Goal: Find specific page/section: Find specific page/section

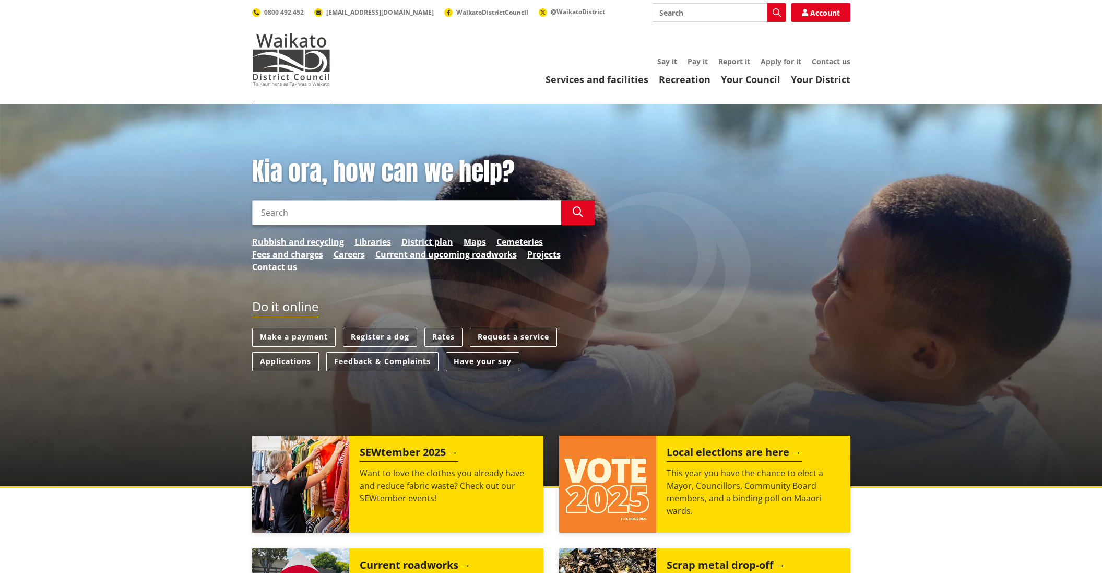
click at [663, 13] on input "Search" at bounding box center [719, 12] width 134 height 19
type input "273 Onewhero/Tuakau"
click at [776, 9] on icon "button" at bounding box center [777, 12] width 8 height 8
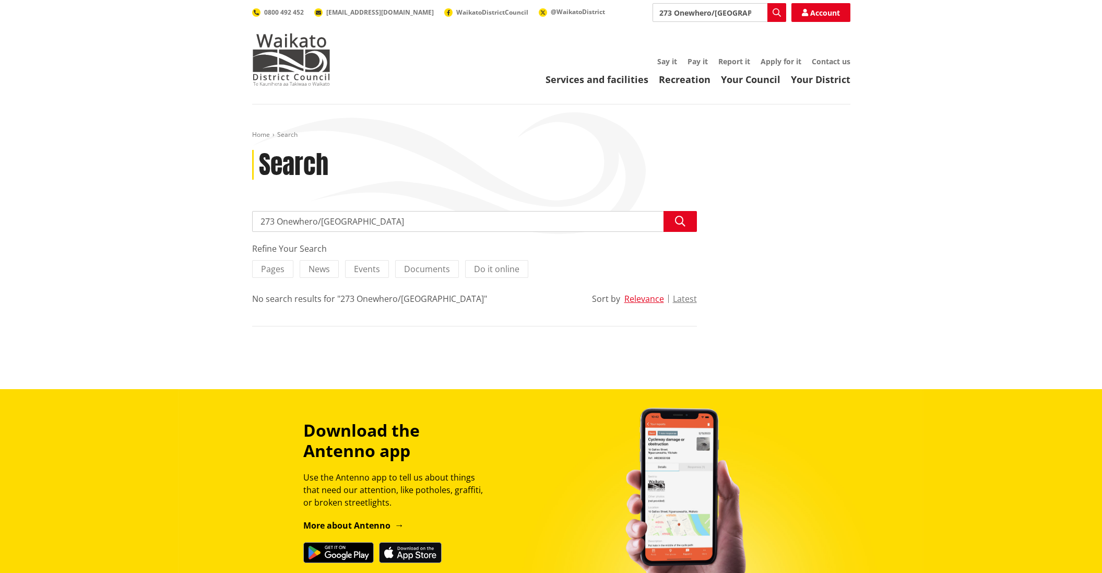
click at [743, 11] on input "273 Onewhero/[GEOGRAPHIC_DATA]" at bounding box center [719, 12] width 134 height 19
type input "273 Onewhero/[GEOGRAPHIC_DATA],"
click at [776, 9] on icon "button" at bounding box center [777, 12] width 8 height 8
click at [405, 222] on input "273 Onewhero/[GEOGRAPHIC_DATA]," at bounding box center [474, 221] width 445 height 21
type input "273 Onewhero/Tuakau Bridge Road, RD2, Tuakau, 2697"
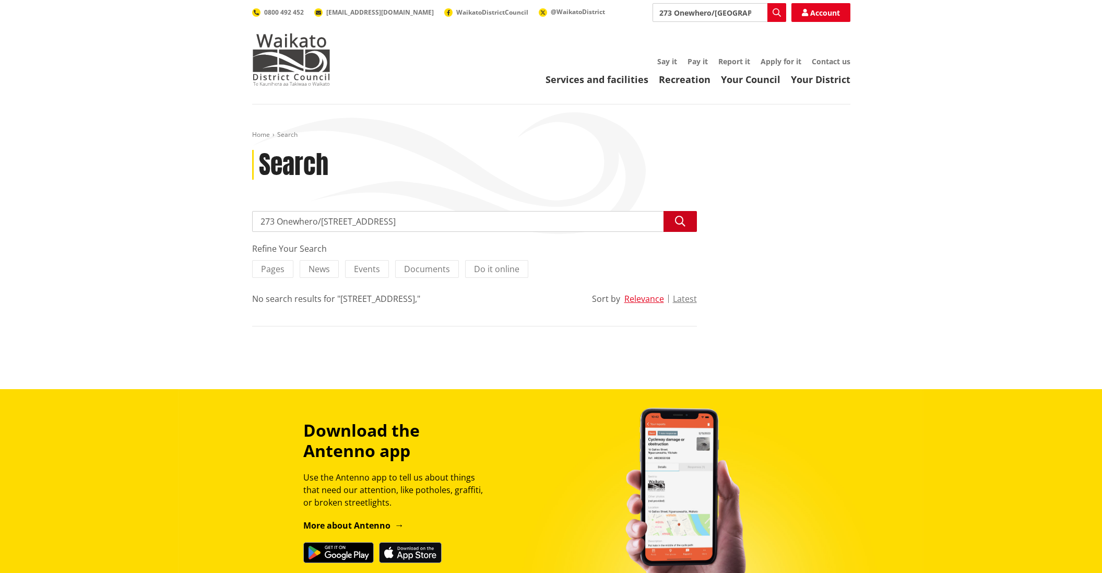
click at [679, 217] on icon "button" at bounding box center [680, 221] width 10 height 10
